Goal: Task Accomplishment & Management: Complete application form

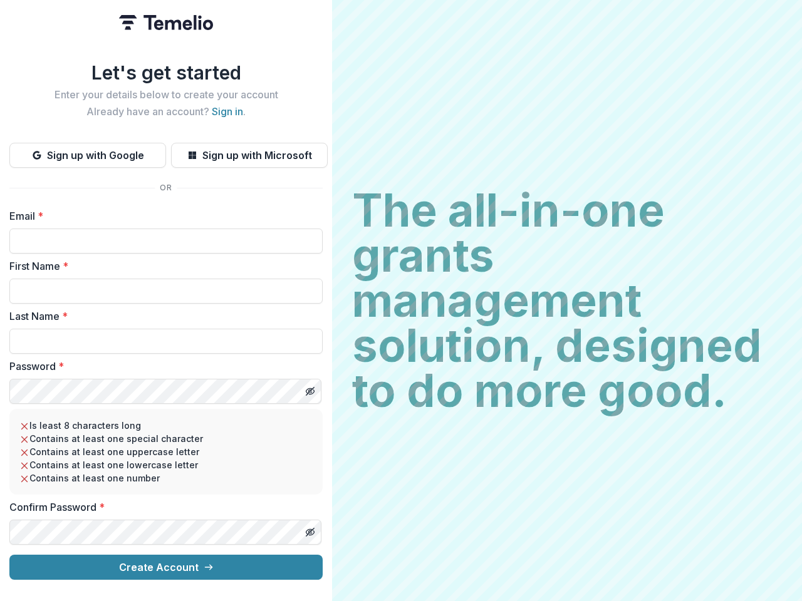
click at [401, 301] on h2 "The all-in-one grants management solution, designed to do more good." at bounding box center [567, 300] width 430 height 225
click at [88, 150] on button "Sign up with Google" at bounding box center [87, 155] width 157 height 25
click at [249, 150] on button "Sign up with Microsoft" at bounding box center [249, 155] width 157 height 25
click at [309, 388] on line "Toggle password visibility" at bounding box center [310, 392] width 8 height 8
click at [309, 529] on line "Toggle password visibility" at bounding box center [310, 533] width 8 height 8
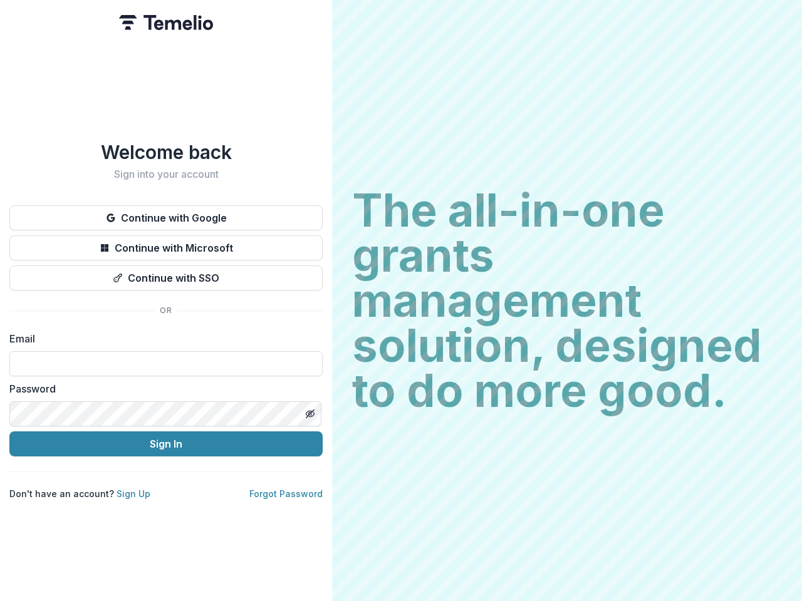
click at [401, 301] on h2 "The all-in-one grants management solution, designed to do more good." at bounding box center [567, 300] width 430 height 225
click at [166, 213] on button "Continue with Google" at bounding box center [165, 217] width 313 height 25
click at [166, 243] on button "Continue with Microsoft" at bounding box center [165, 248] width 313 height 25
click at [166, 273] on button "Continue with SSO" at bounding box center [165, 278] width 313 height 25
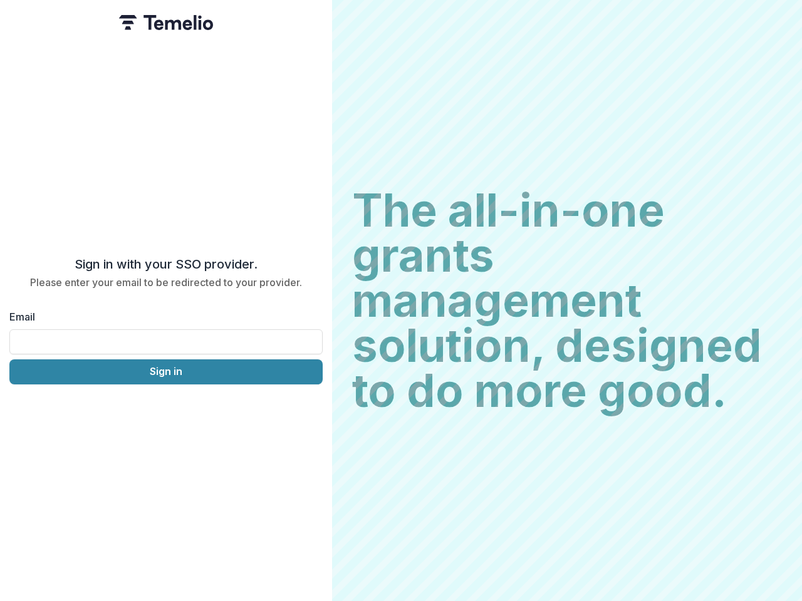
click at [309, 409] on div "Sign in with your SSO provider. Please enter your email to be redirected to you…" at bounding box center [166, 300] width 332 height 601
